Goal: Task Accomplishment & Management: Manage account settings

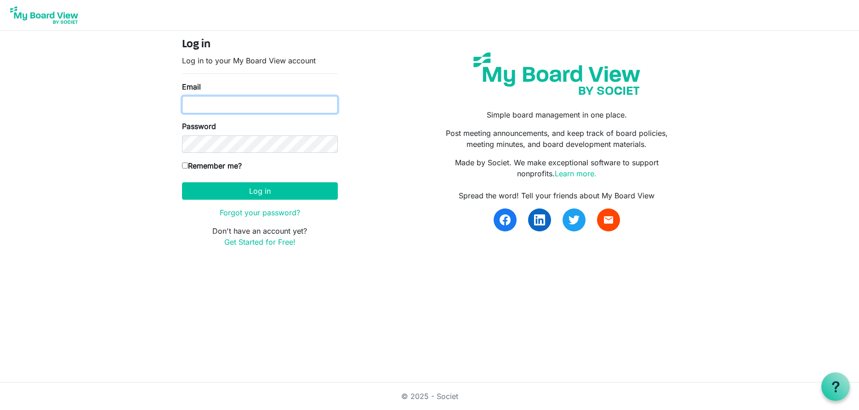
click at [268, 106] on input "Email" at bounding box center [260, 104] width 156 height 17
type input "rich3@iglide.net"
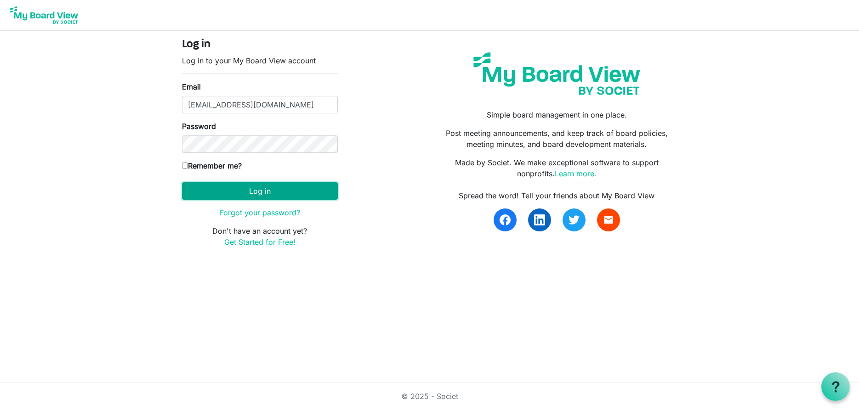
click at [269, 188] on button "Log in" at bounding box center [260, 190] width 156 height 17
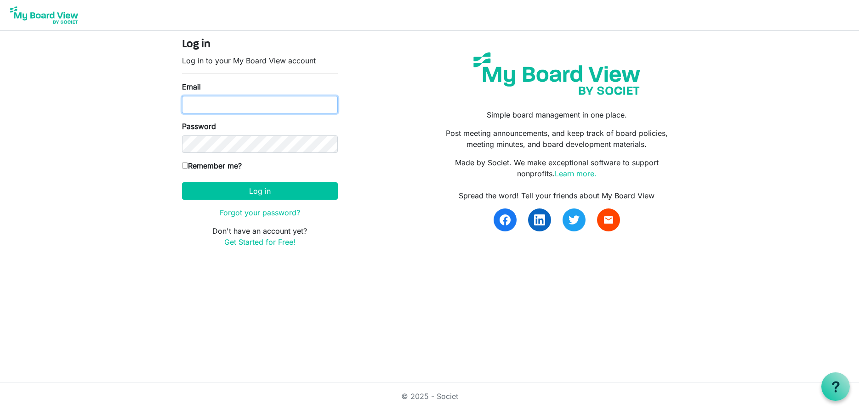
click at [311, 108] on input "Email" at bounding box center [260, 104] width 156 height 17
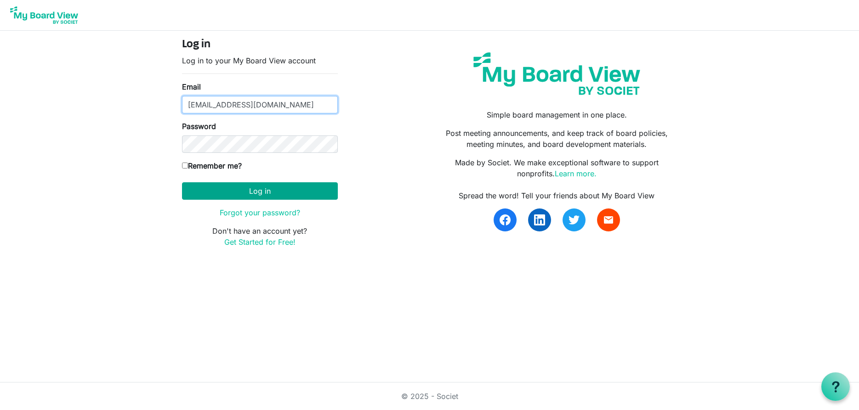
type input "[EMAIL_ADDRESS][DOMAIN_NAME]"
click at [306, 190] on button "Log in" at bounding box center [260, 190] width 156 height 17
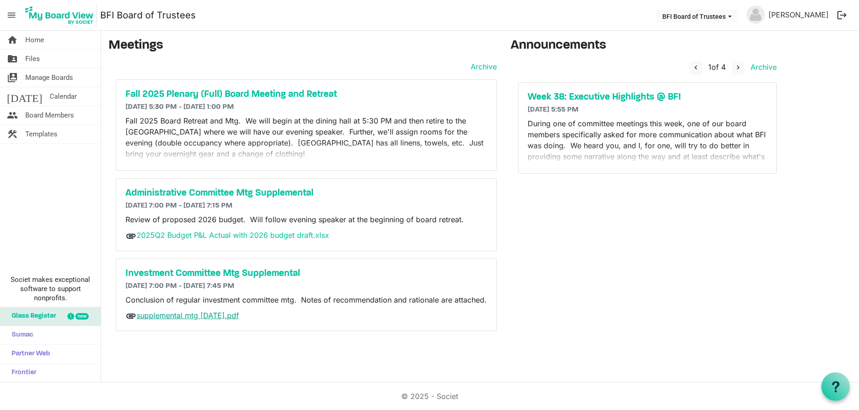
click at [198, 317] on link "supplemental mtg [DATE].pdf" at bounding box center [187, 315] width 102 height 9
click at [209, 233] on link "2025Q2 Budget P&L Actual with 2026 budget draft.xlsx" at bounding box center [232, 235] width 193 height 9
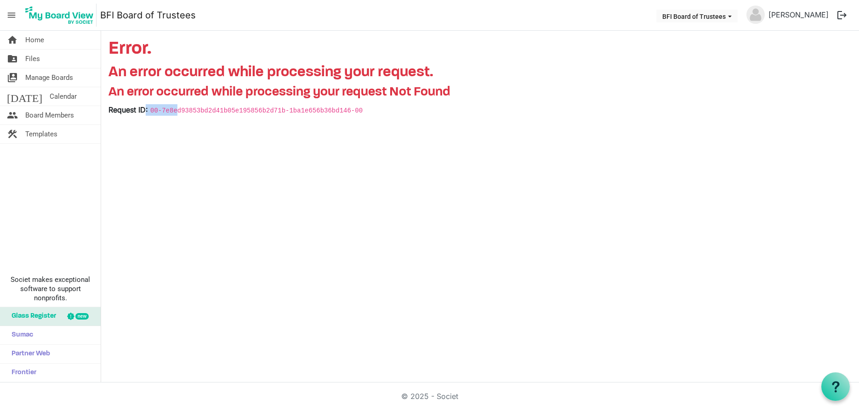
click at [177, 229] on div "home Home folder_shared Files switch_account Manage Boards [DATE] Calendar peop…" at bounding box center [429, 207] width 859 height 352
click at [157, 133] on div "home Home folder_shared Files switch_account Manage Boards [DATE] Calendar peop…" at bounding box center [429, 207] width 859 height 352
click at [39, 40] on span "Home" at bounding box center [34, 40] width 19 height 18
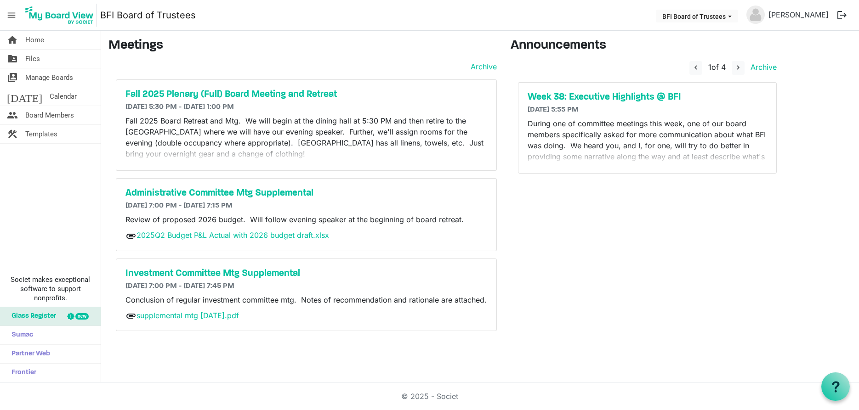
click at [301, 141] on p "Fall 2025 Board Retreat and Mtg. We will begin at the dining hall at 5:30 PM an…" at bounding box center [306, 137] width 362 height 44
click at [229, 94] on h5 "Fall 2025 Plenary (Full) Board Meeting and Retreat" at bounding box center [306, 94] width 362 height 11
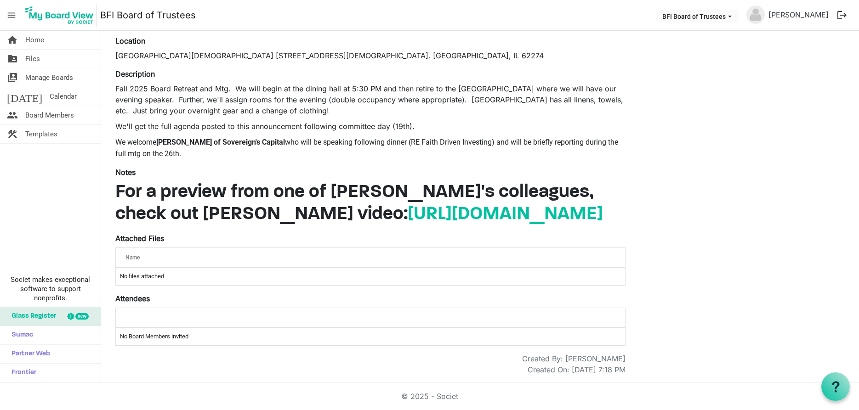
scroll to position [91, 0]
drag, startPoint x: 670, startPoint y: 348, endPoint x: 717, endPoint y: 354, distance: 48.1
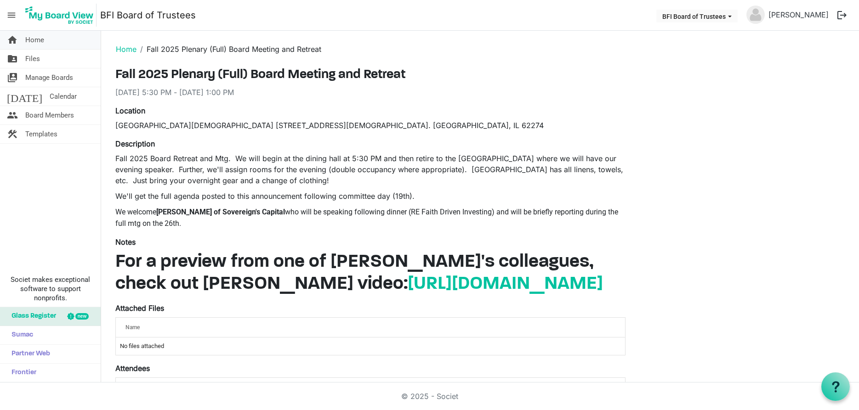
click at [39, 37] on span "Home" at bounding box center [34, 40] width 19 height 18
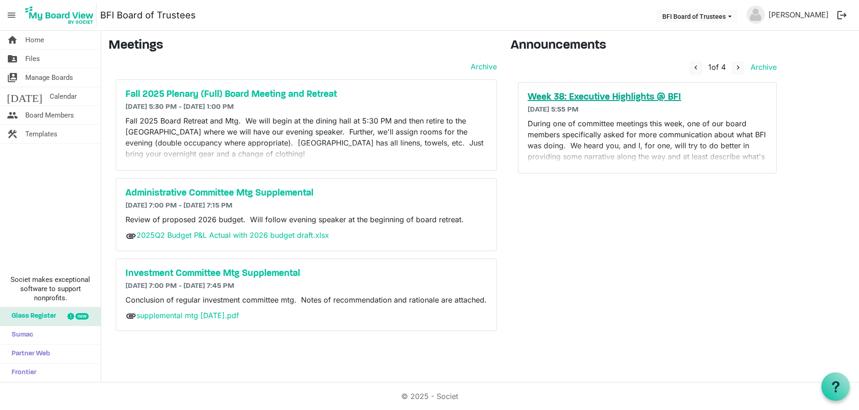
click at [629, 95] on h5 "Week 38: Executive Highlights @ BFI" at bounding box center [647, 97] width 239 height 11
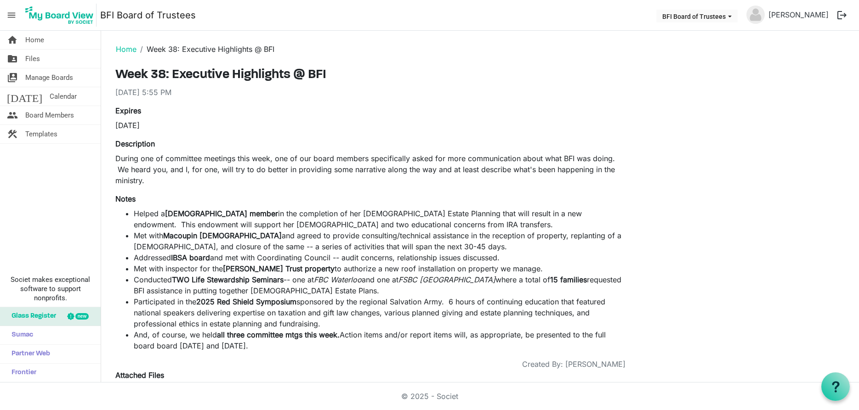
click at [396, 195] on div "Notes Helped a Metro East Baptist Association member in the completion of her C…" at bounding box center [370, 272] width 510 height 158
click at [44, 38] on link "home Home" at bounding box center [50, 40] width 101 height 18
